Goal: Task Accomplishment & Management: Complete application form

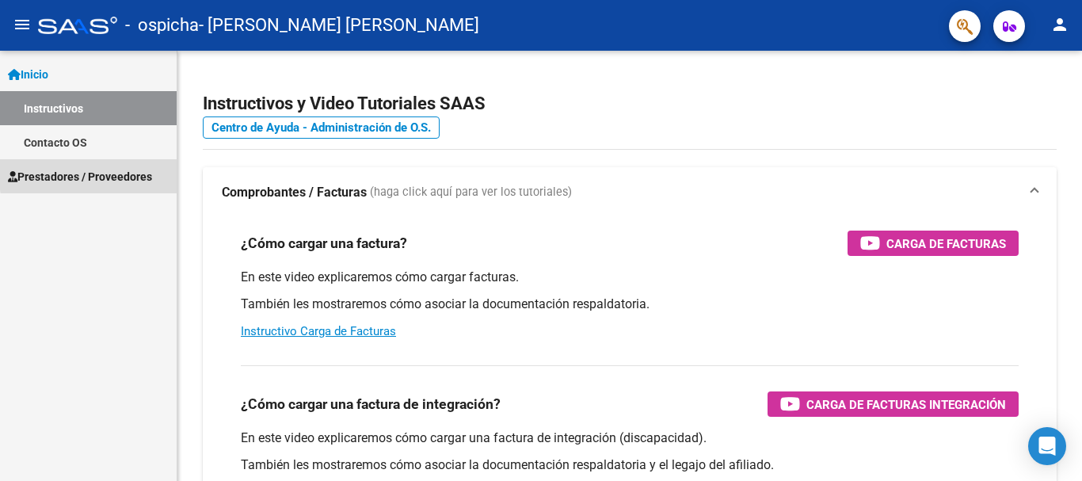
click at [131, 171] on span "Prestadores / Proveedores" at bounding box center [80, 176] width 144 height 17
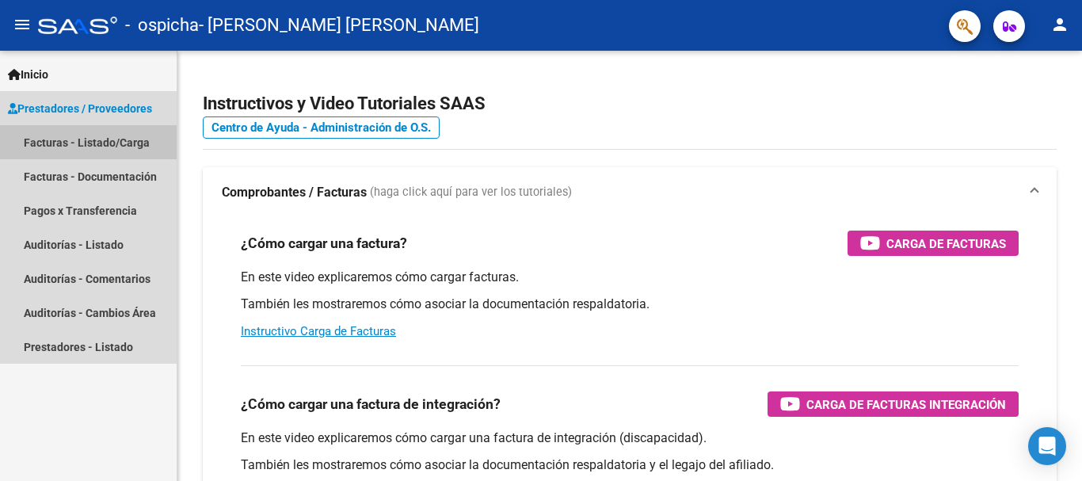
click at [124, 133] on link "Facturas - Listado/Carga" at bounding box center [88, 142] width 177 height 34
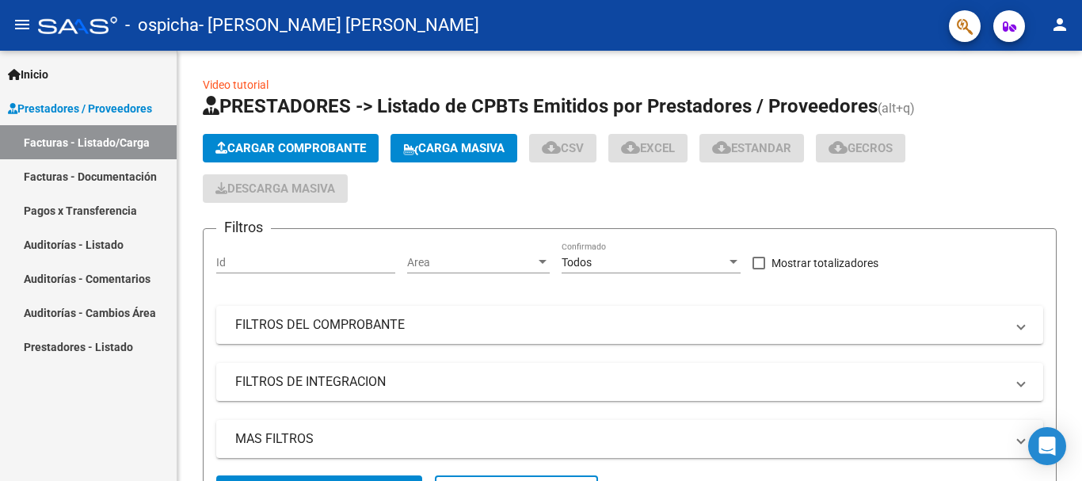
click at [125, 138] on link "Facturas - Listado/Carga" at bounding box center [88, 142] width 177 height 34
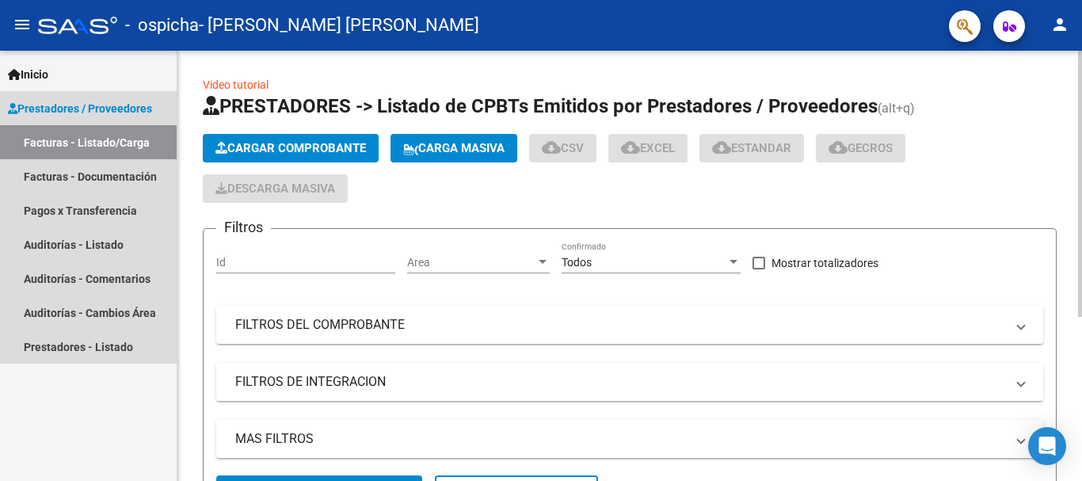
click at [263, 154] on span "Cargar Comprobante" at bounding box center [290, 148] width 151 height 14
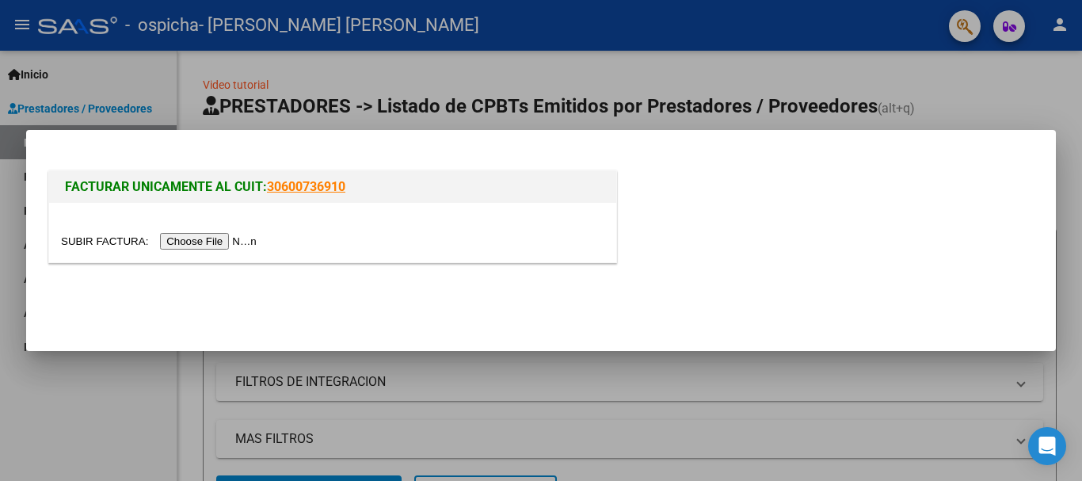
click at [238, 238] on input "file" at bounding box center [161, 241] width 200 height 17
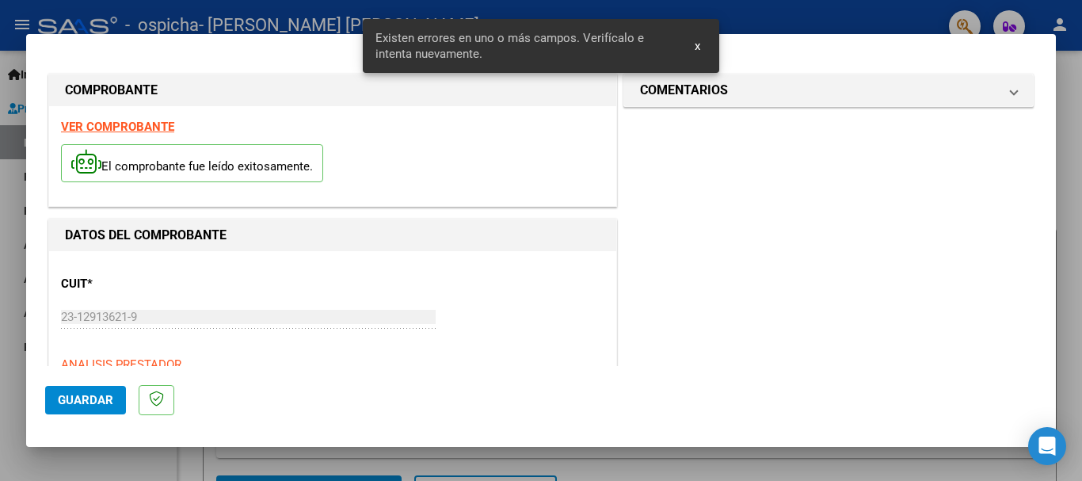
scroll to position [395, 0]
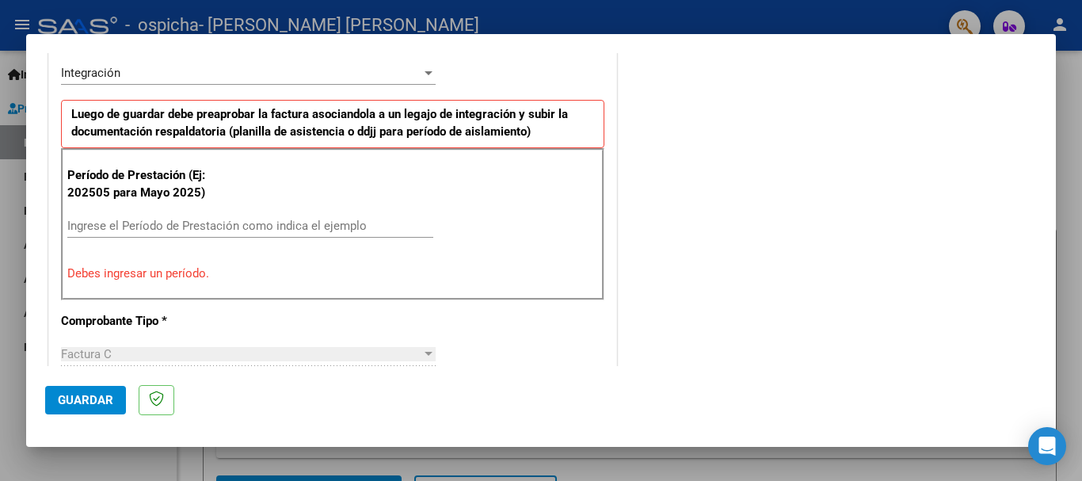
click at [309, 224] on input "Ingrese el Período de Prestación como indica el ejemplo" at bounding box center [250, 226] width 366 height 14
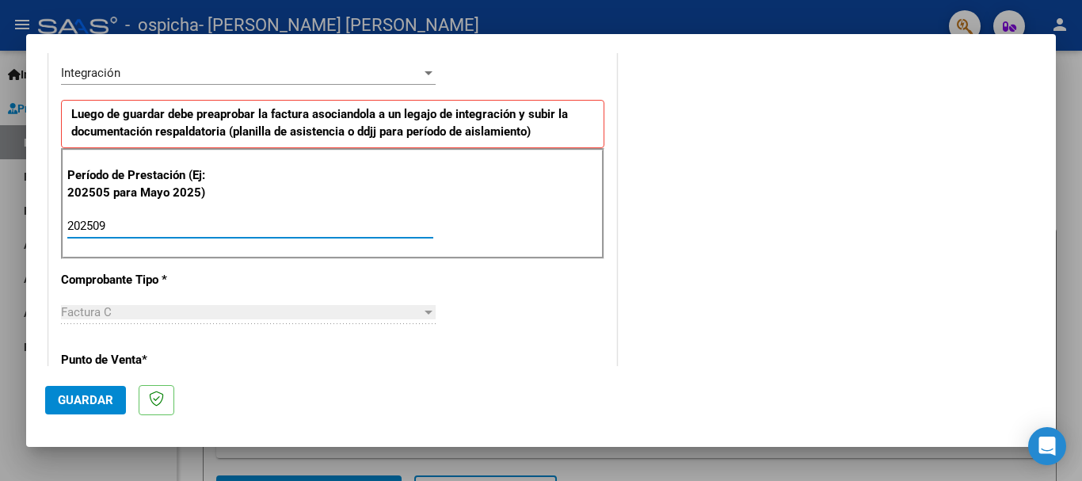
type input "202509"
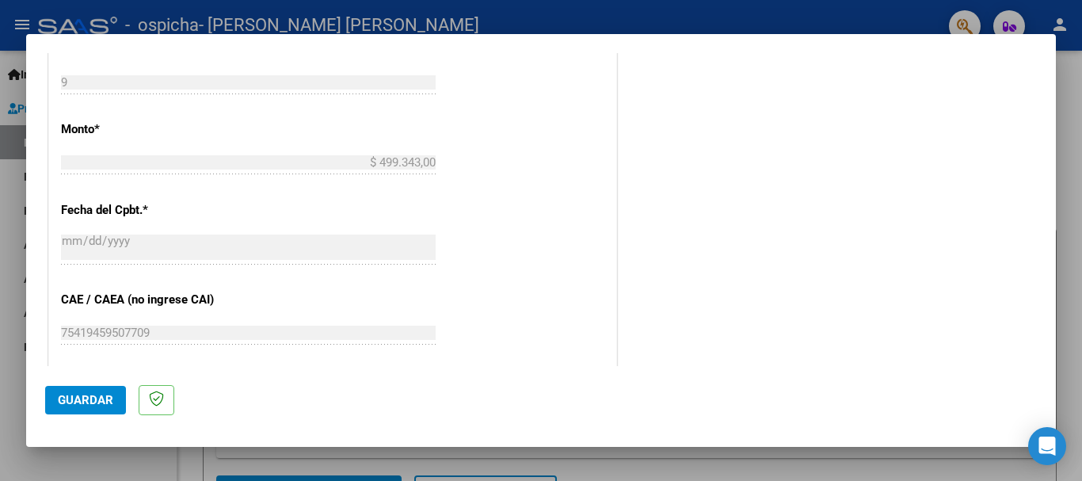
scroll to position [944, 0]
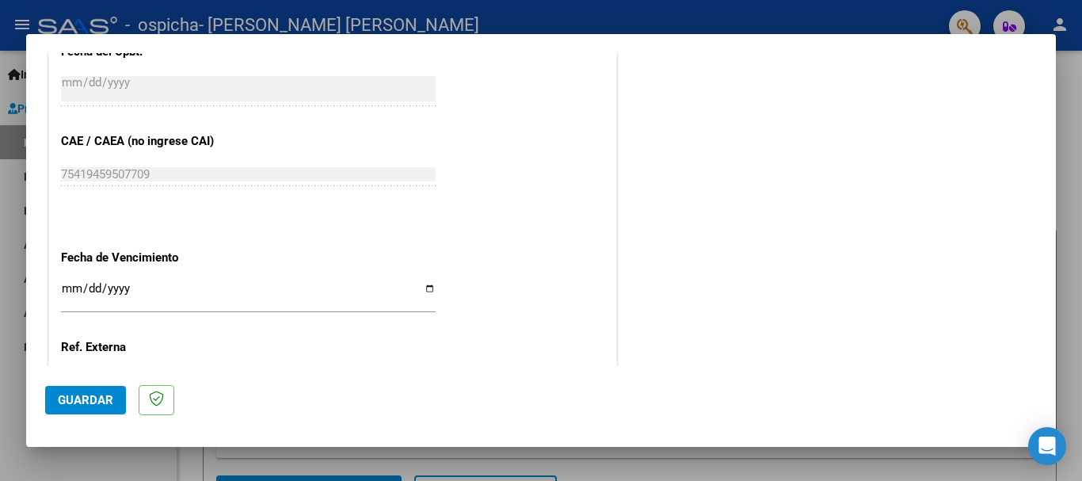
click at [424, 285] on input "Ingresar la fecha" at bounding box center [248, 294] width 375 height 25
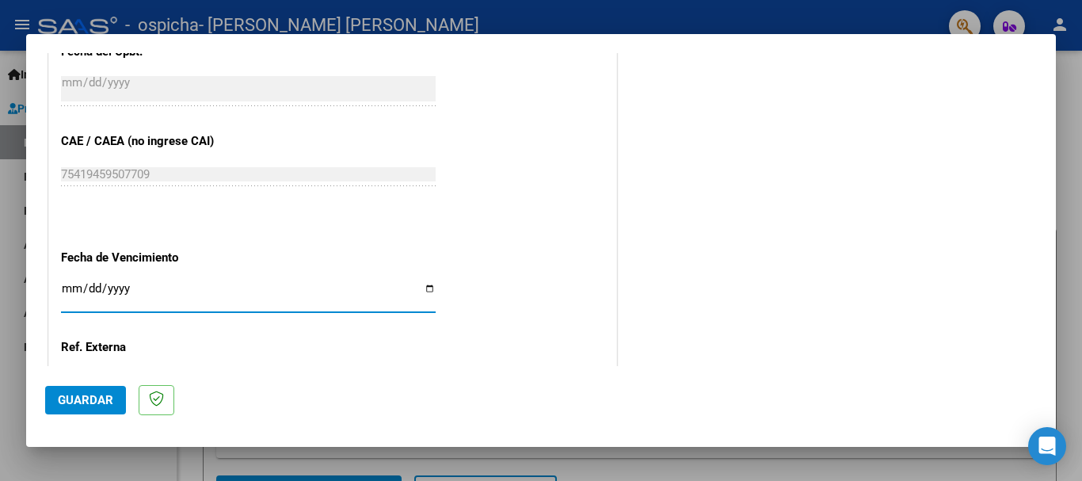
type input "[DATE]"
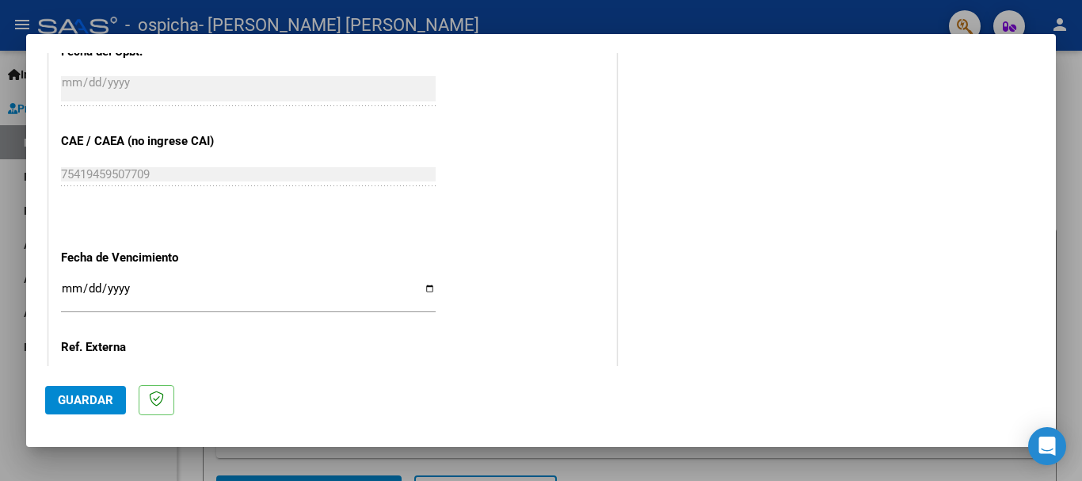
scroll to position [1081, 0]
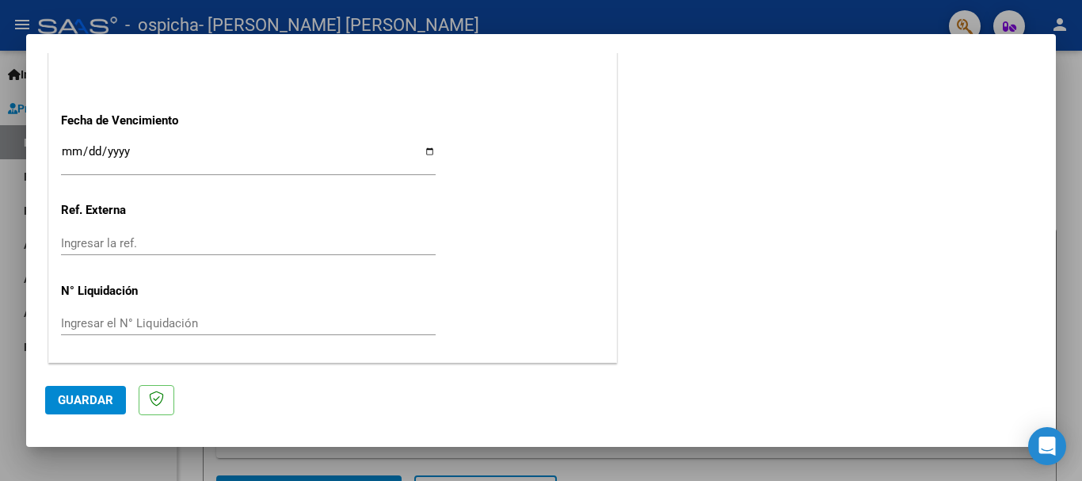
click at [91, 393] on span "Guardar" at bounding box center [85, 400] width 55 height 14
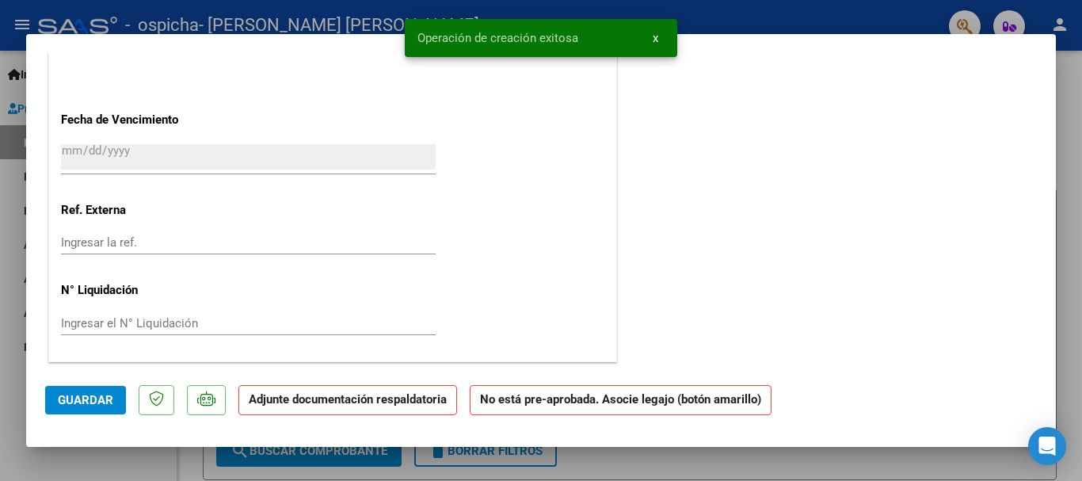
scroll to position [0, 0]
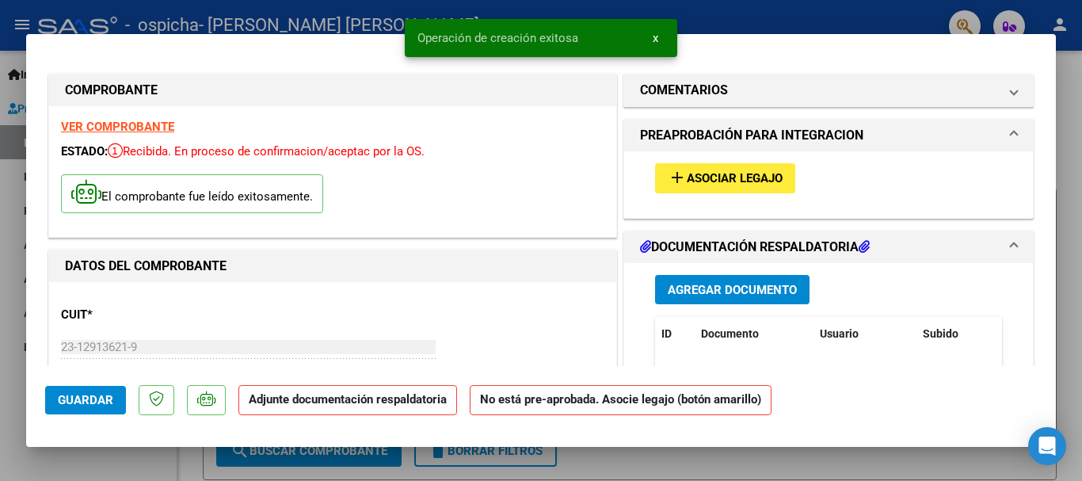
click at [711, 172] on span "Asociar Legajo" at bounding box center [735, 179] width 96 height 14
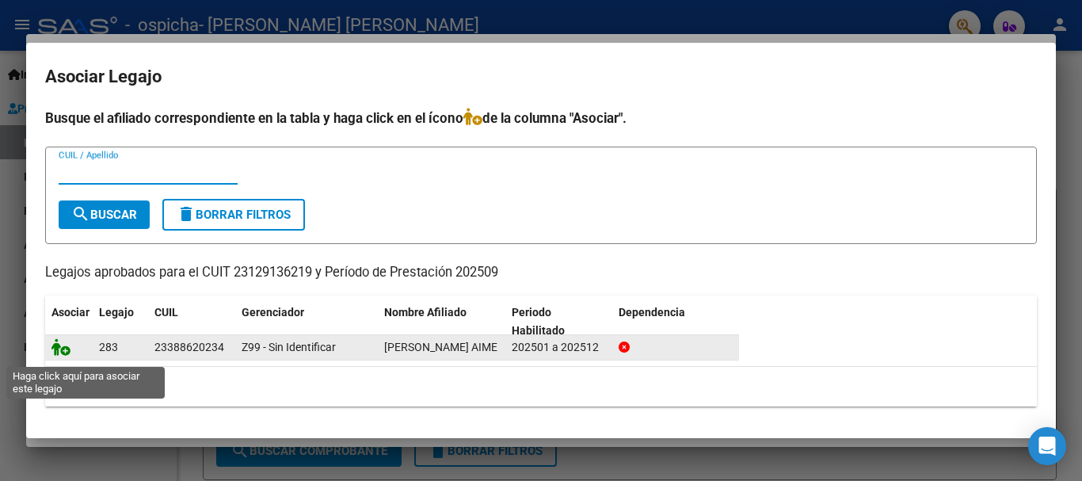
click at [64, 356] on icon at bounding box center [60, 346] width 19 height 17
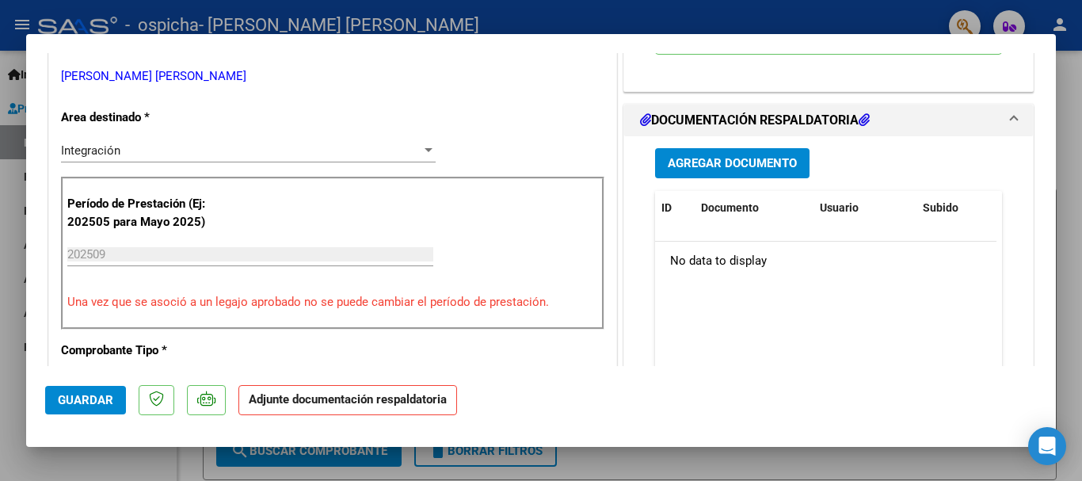
scroll to position [380, 0]
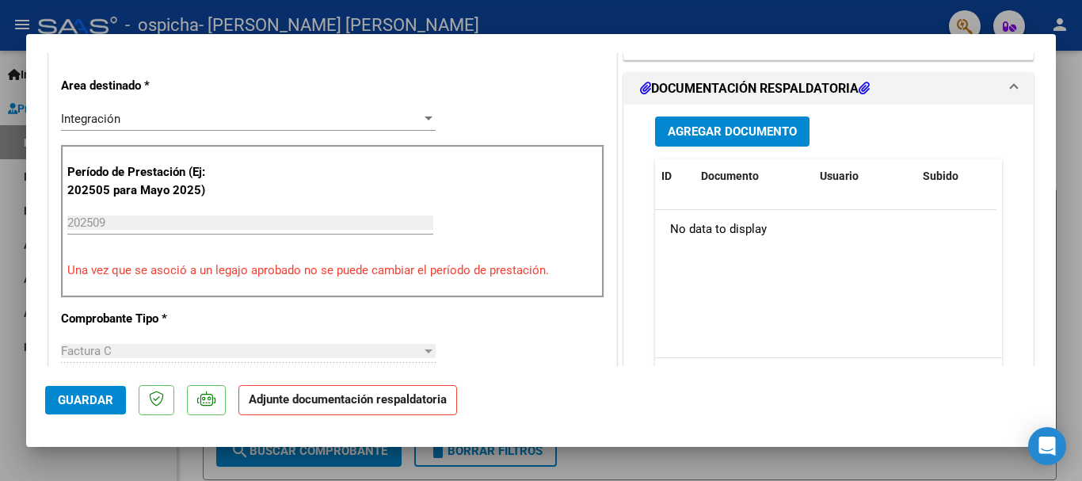
click at [903, 312] on datatable-body "No data to display" at bounding box center [825, 283] width 341 height 147
click at [773, 127] on span "Agregar Documento" at bounding box center [732, 132] width 129 height 14
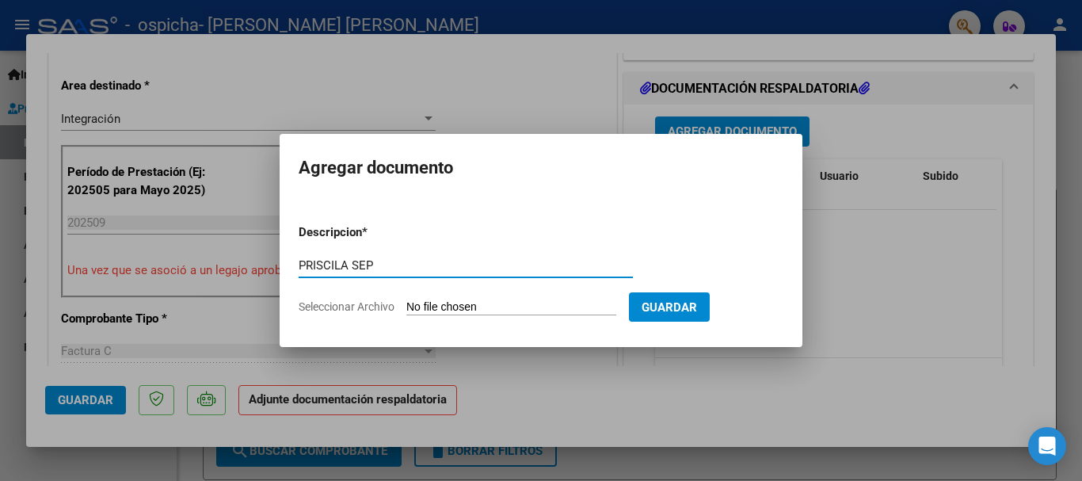
type input "PRISCILA SEP"
click at [508, 307] on input "Seleccionar Archivo" at bounding box center [511, 307] width 210 height 15
type input "C:\fakepath\PRISCILA SEP.pdf"
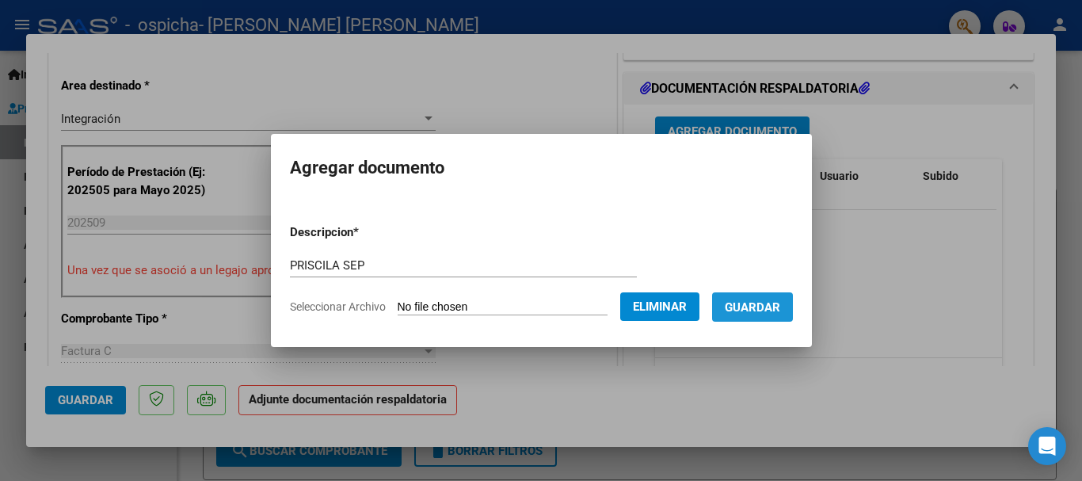
click at [780, 299] on span "Guardar" at bounding box center [752, 306] width 55 height 14
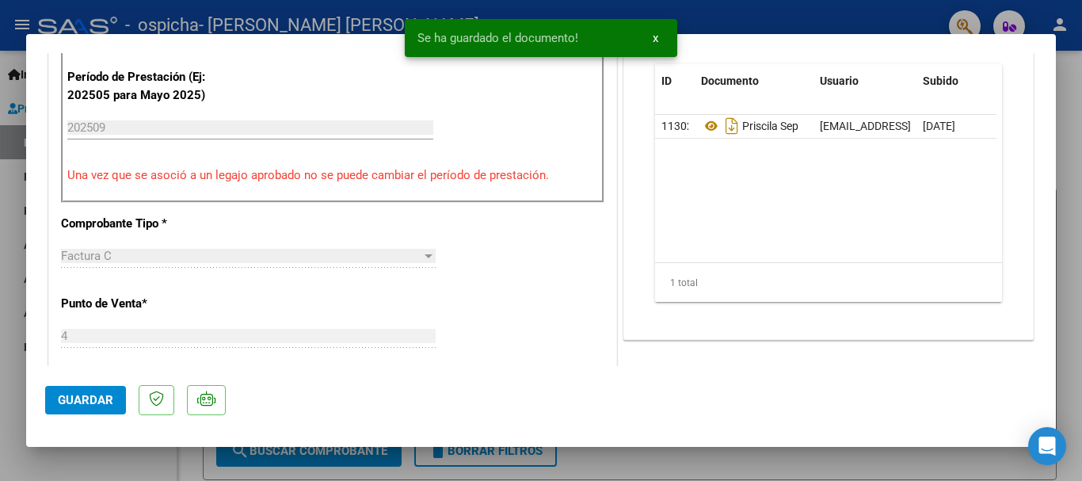
scroll to position [665, 0]
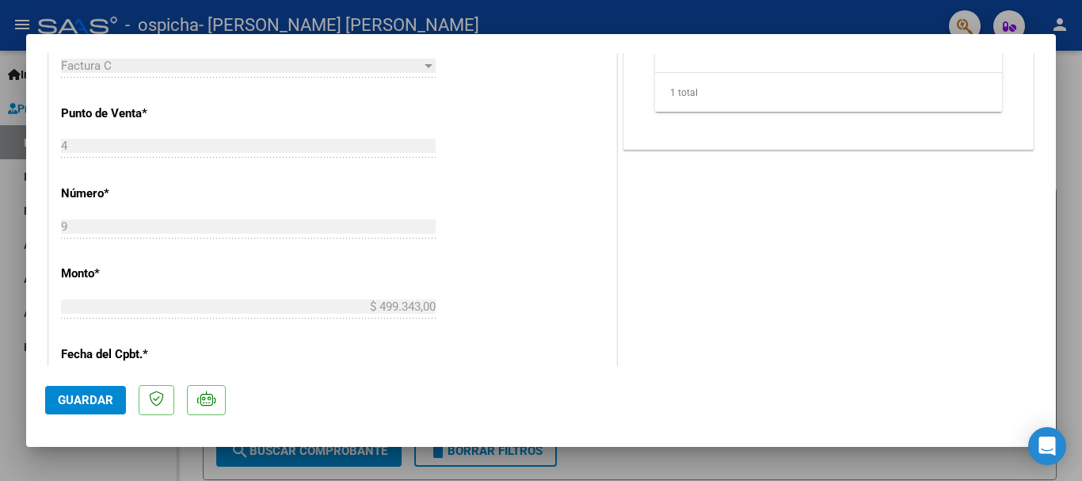
click at [92, 398] on span "Guardar" at bounding box center [85, 400] width 55 height 14
